Goal: Information Seeking & Learning: Stay updated

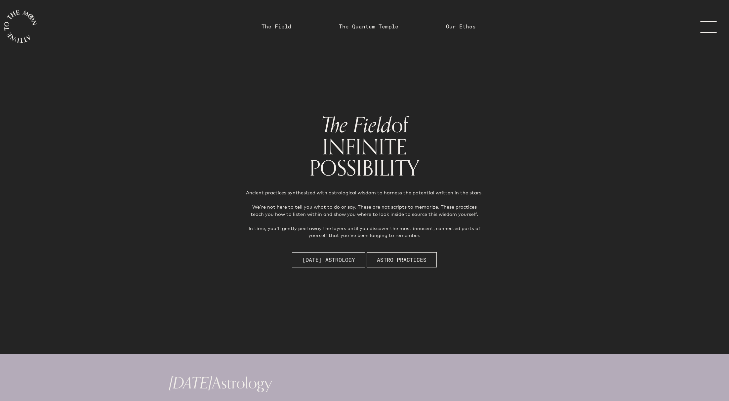
click at [303, 258] on span "[DATE] Astrology" at bounding box center [328, 260] width 53 height 8
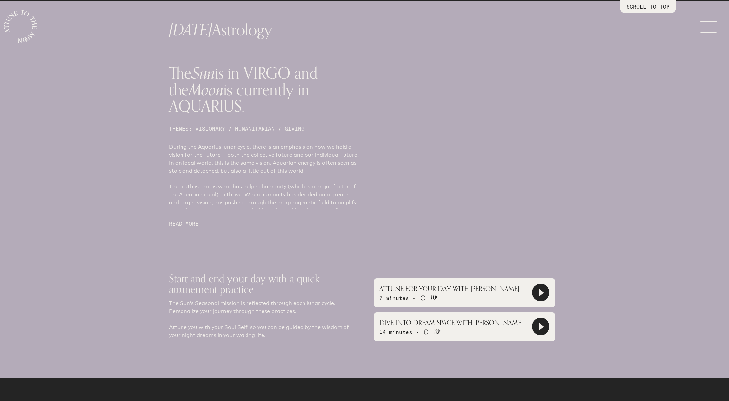
scroll to position [354, 0]
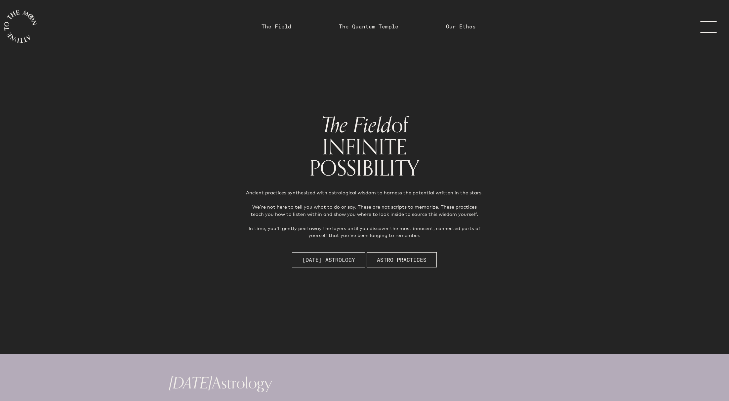
click at [295, 261] on button "[DATE] Astrology" at bounding box center [328, 259] width 73 height 15
click at [325, 261] on span "[DATE] Astrology" at bounding box center [328, 260] width 53 height 8
click at [304, 257] on span "[DATE] Astrology" at bounding box center [328, 260] width 53 height 8
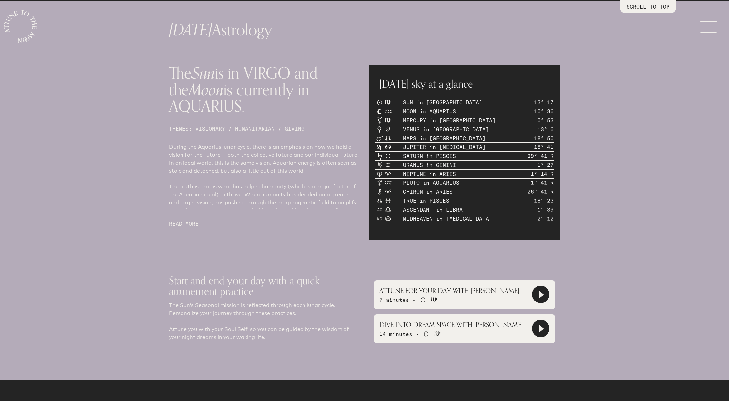
scroll to position [354, 0]
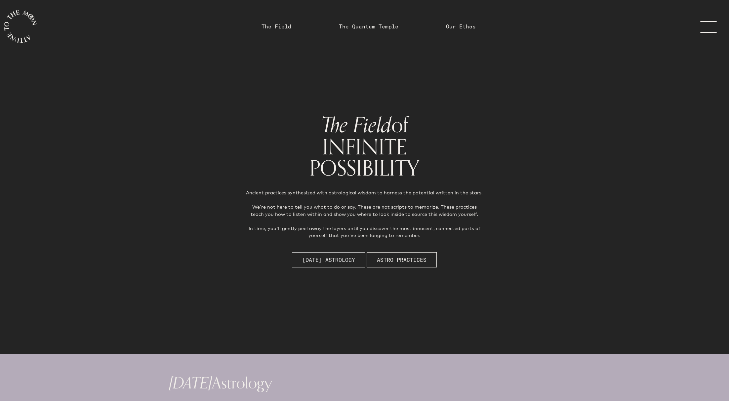
click at [318, 260] on span "[DATE] Astrology" at bounding box center [328, 260] width 53 height 8
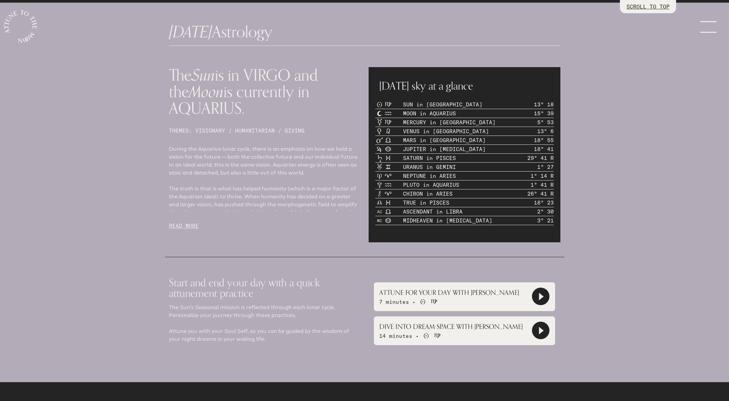
scroll to position [354, 0]
